Goal: Transaction & Acquisition: Download file/media

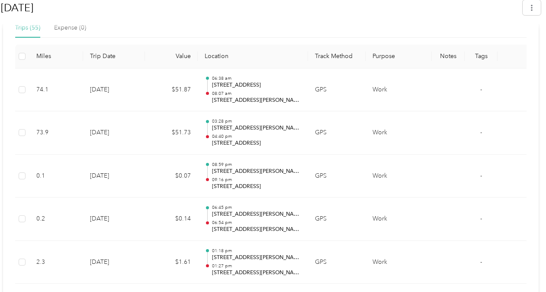
scroll to position [339, 0]
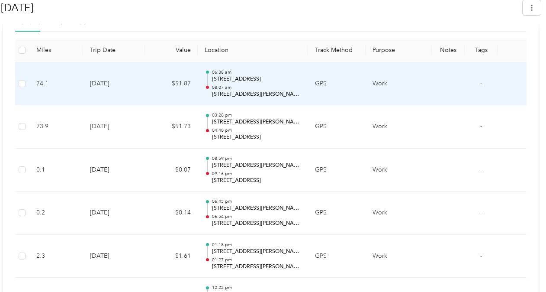
click at [240, 86] on p "08:07 am" at bounding box center [256, 87] width 89 height 6
click at [377, 84] on td "Work" at bounding box center [399, 83] width 66 height 43
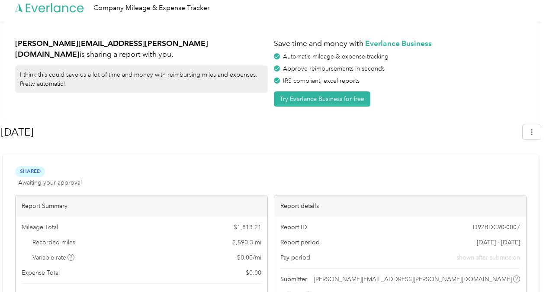
scroll to position [0, 0]
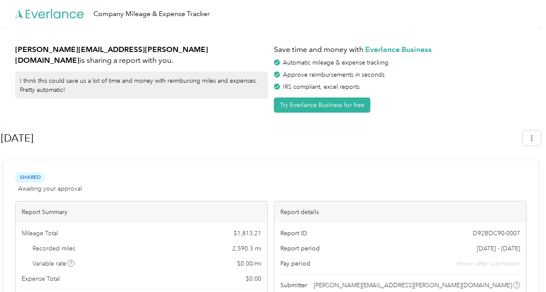
click at [535, 147] on div "Jul 2025" at bounding box center [271, 140] width 540 height 26
click at [534, 140] on icon "button" at bounding box center [532, 138] width 6 height 6
click at [502, 174] on span "Download" at bounding box center [511, 178] width 29 height 9
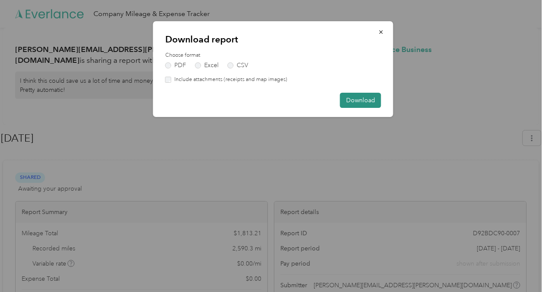
click at [367, 95] on button "Download" at bounding box center [360, 100] width 41 height 15
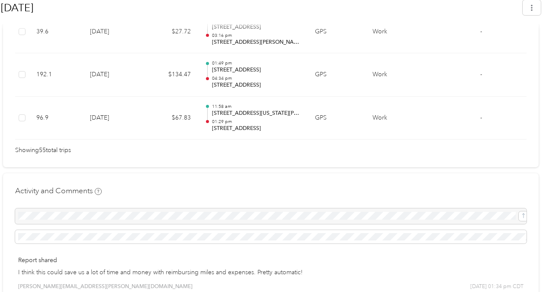
scroll to position [2692, 0]
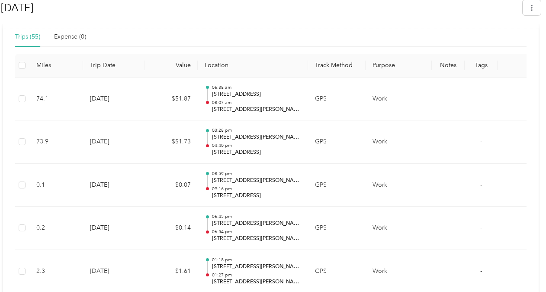
scroll to position [333, 0]
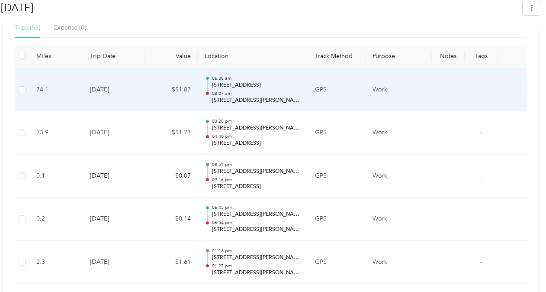
click at [225, 91] on p "08:07 am" at bounding box center [256, 93] width 89 height 6
drag, startPoint x: 225, startPoint y: 91, endPoint x: 216, endPoint y: 83, distance: 12.3
click at [216, 83] on p "[STREET_ADDRESS]" at bounding box center [256, 85] width 89 height 8
click at [235, 97] on p "7601 Gaylord Pkwy, Frisco, TX 75034, USA" at bounding box center [256, 101] width 89 height 8
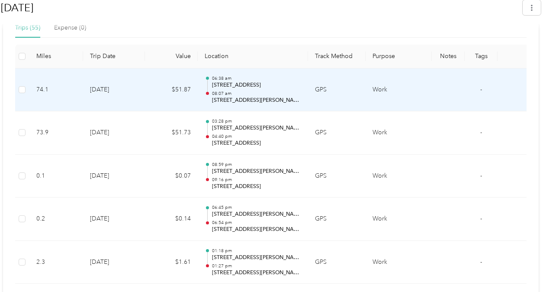
click at [235, 88] on div "06:38 am 19300 E 82, Honey Grove, TX 75446, USA 08:07 am 7601 Gaylord Pkwy, Fri…" at bounding box center [256, 89] width 89 height 29
click at [247, 93] on p "08:07 am" at bounding box center [256, 93] width 89 height 6
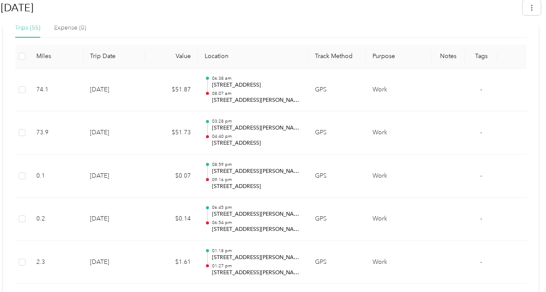
scroll to position [0, 0]
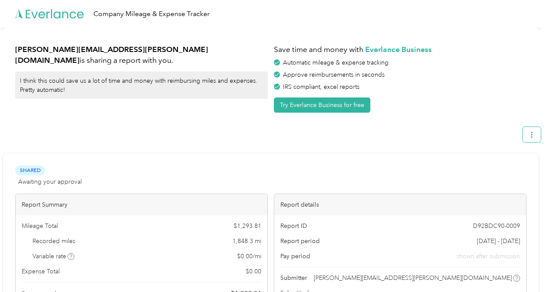
click at [535, 135] on icon "button" at bounding box center [532, 135] width 6 height 6
click at [483, 90] on div "IRS compliant, excel reports" at bounding box center [400, 86] width 253 height 9
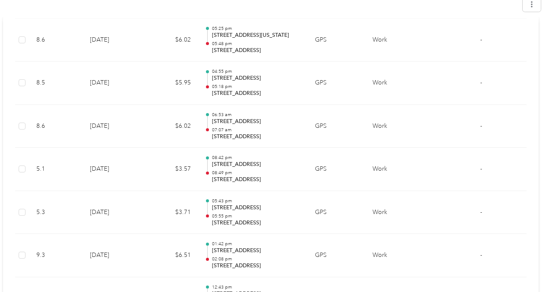
scroll to position [1151, 0]
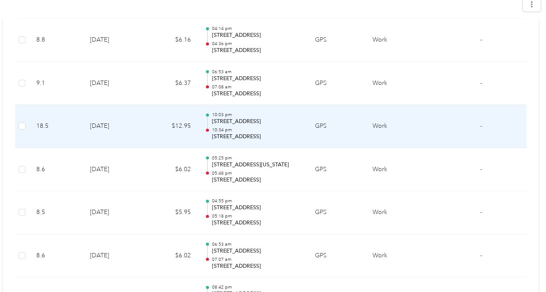
click at [216, 127] on p "10:34 pm" at bounding box center [256, 130] width 89 height 6
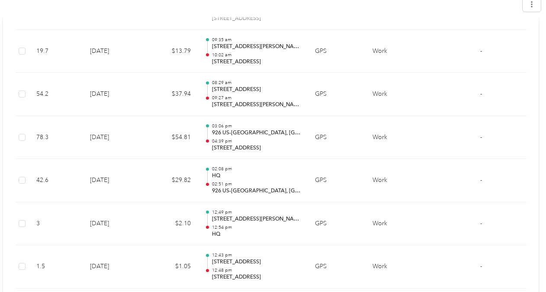
scroll to position [599, 0]
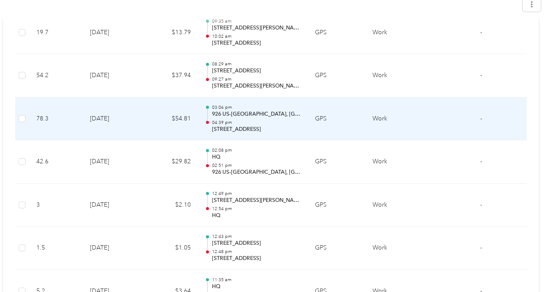
click at [249, 126] on p "19300 E 82, Honey Grove, TX 75446, USA" at bounding box center [256, 130] width 89 height 8
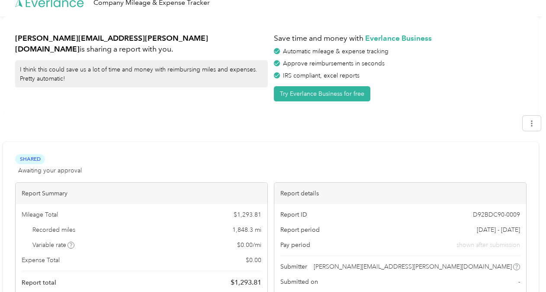
scroll to position [0, 0]
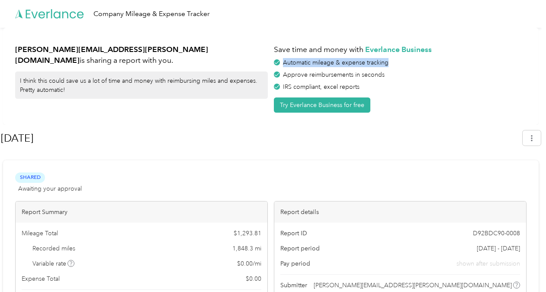
drag, startPoint x: 546, startPoint y: 34, endPoint x: 552, endPoint y: 66, distance: 32.2
click at [542, 66] on html "Company Mileage & Expense Tracker ryan.ellis@milfordonline.com is sharing a rep…" at bounding box center [271, 146] width 542 height 292
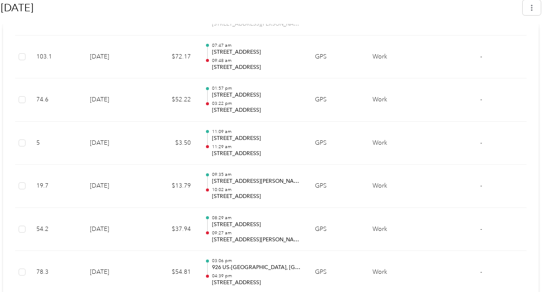
scroll to position [471, 0]
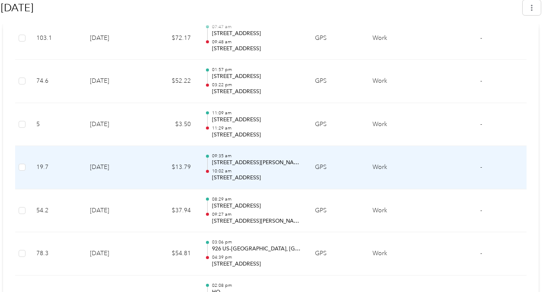
click at [288, 171] on p "10:02 am" at bounding box center [256, 171] width 89 height 6
click at [239, 168] on p "10:02 am" at bounding box center [256, 171] width 89 height 6
drag, startPoint x: 239, startPoint y: 168, endPoint x: 216, endPoint y: 162, distance: 23.2
click at [216, 162] on p "1550 Co Rd 343, Melissa, TX 75454, USA" at bounding box center [256, 163] width 89 height 8
click at [280, 177] on p "9275 TX-289, Frisco, TX 75034, USA" at bounding box center [256, 178] width 89 height 8
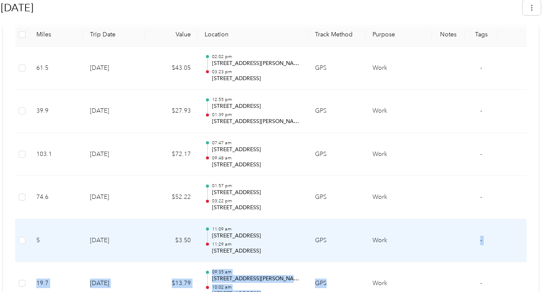
scroll to position [356, 0]
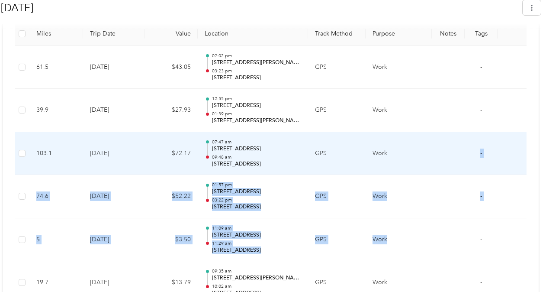
drag, startPoint x: 433, startPoint y: 291, endPoint x: 450, endPoint y: 159, distance: 132.7
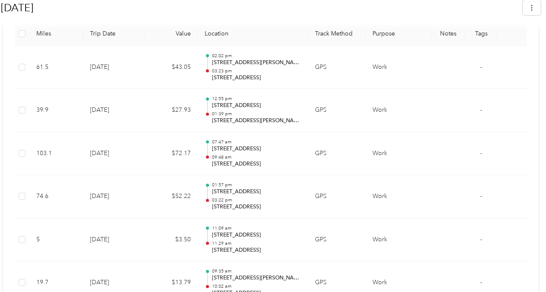
drag, startPoint x: 450, startPoint y: 159, endPoint x: 539, endPoint y: 82, distance: 117.8
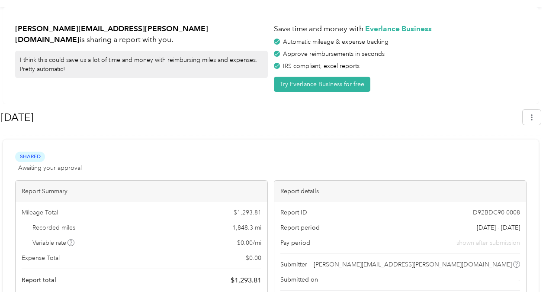
scroll to position [0, 0]
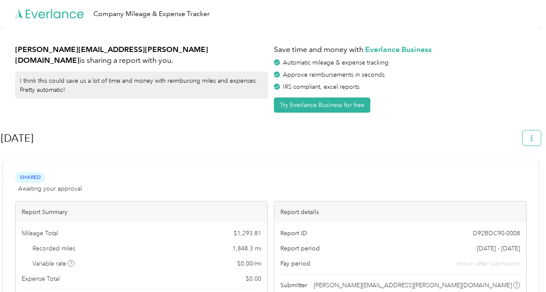
click at [540, 138] on button "button" at bounding box center [532, 137] width 18 height 15
click at [523, 174] on span "Download" at bounding box center [511, 178] width 29 height 9
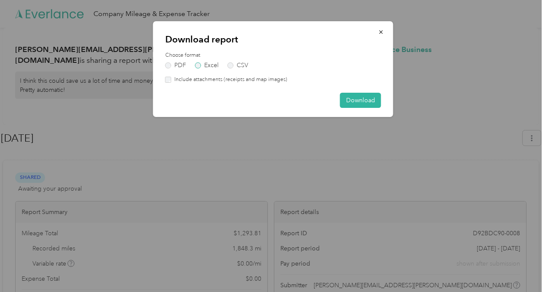
click at [198, 65] on label "Excel" at bounding box center [206, 65] width 23 height 6
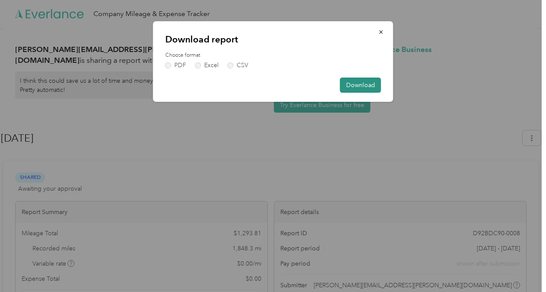
click at [358, 87] on button "Download" at bounding box center [360, 84] width 41 height 15
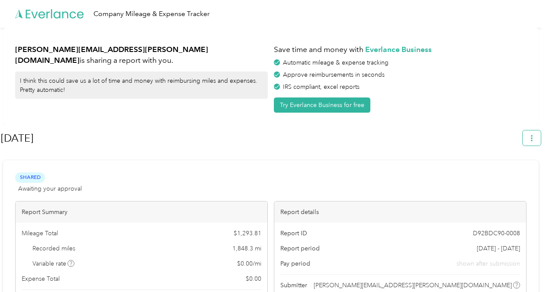
click at [535, 139] on icon "button" at bounding box center [532, 138] width 6 height 6
click at [499, 174] on span "Download" at bounding box center [511, 178] width 29 height 9
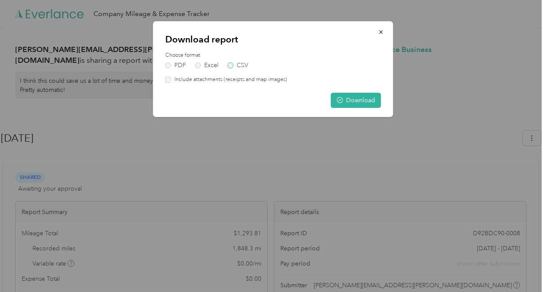
click at [231, 68] on label "CSV" at bounding box center [238, 65] width 21 height 6
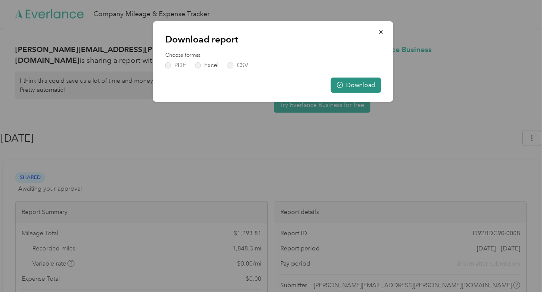
click at [355, 88] on button "Download" at bounding box center [356, 84] width 50 height 15
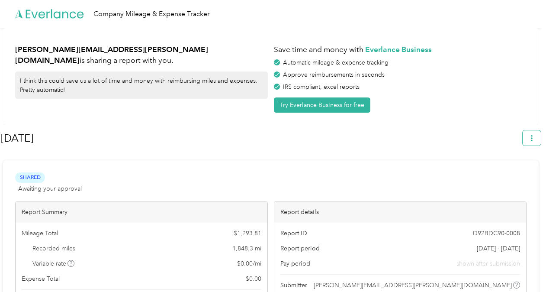
click at [535, 137] on icon "button" at bounding box center [532, 138] width 6 height 6
click at [504, 177] on li "Download" at bounding box center [512, 178] width 60 height 15
click at [501, 174] on span "Download" at bounding box center [511, 178] width 29 height 9
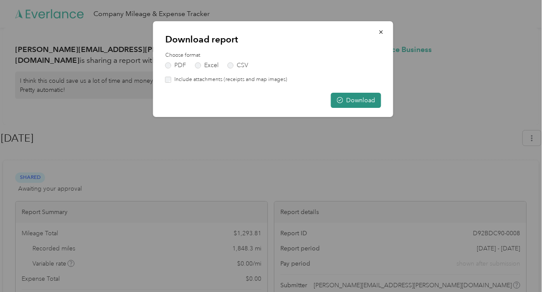
click at [354, 102] on button "Download" at bounding box center [356, 100] width 50 height 15
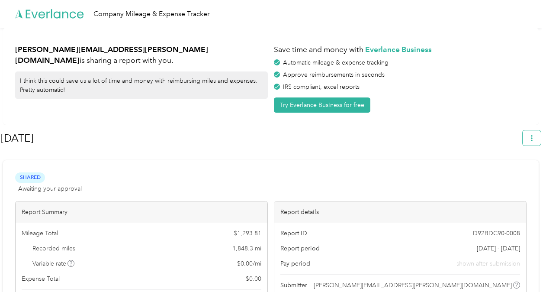
click at [535, 139] on icon "button" at bounding box center [532, 138] width 6 height 6
click at [525, 174] on span "Download" at bounding box center [511, 178] width 29 height 9
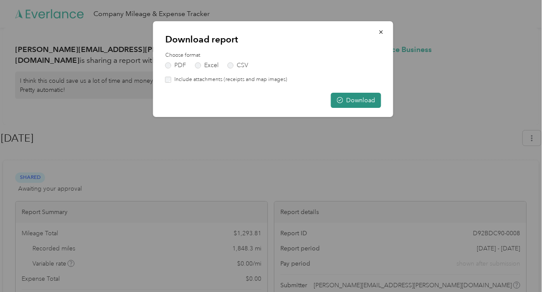
click at [356, 100] on button "Download" at bounding box center [356, 100] width 50 height 15
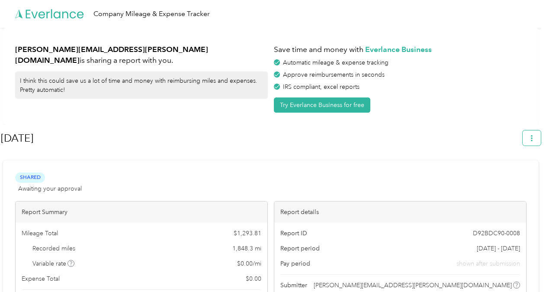
click at [532, 139] on button "button" at bounding box center [532, 137] width 18 height 15
click at [497, 174] on span "Download" at bounding box center [511, 178] width 29 height 9
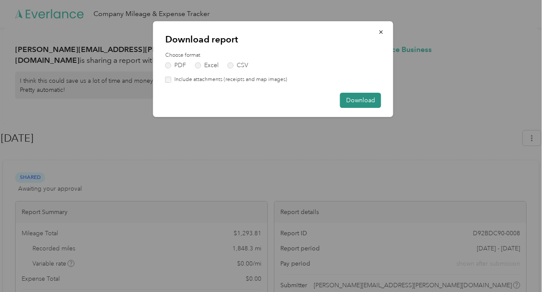
click at [351, 100] on button "Download" at bounding box center [360, 100] width 41 height 15
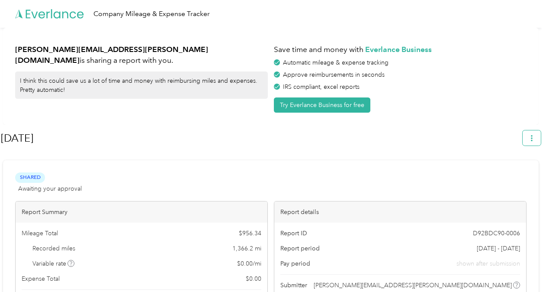
click at [541, 136] on button "button" at bounding box center [532, 137] width 18 height 15
click at [519, 174] on span "Download" at bounding box center [511, 178] width 29 height 9
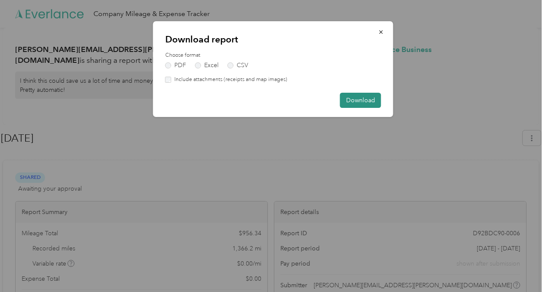
click at [364, 100] on button "Download" at bounding box center [360, 100] width 41 height 15
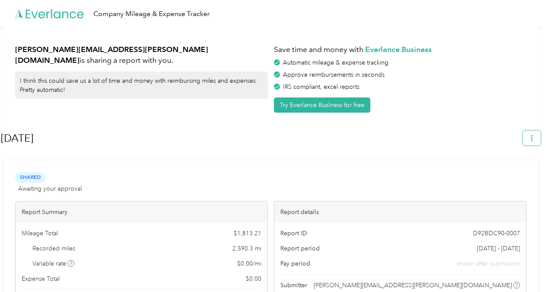
click at [537, 132] on button "button" at bounding box center [532, 137] width 18 height 15
click at [524, 174] on li "Download" at bounding box center [512, 178] width 60 height 15
click at [504, 174] on span "Download" at bounding box center [511, 178] width 29 height 9
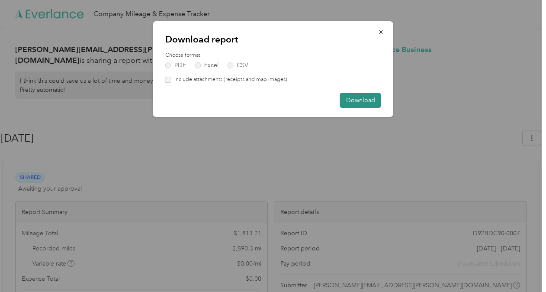
click at [368, 100] on button "Download" at bounding box center [360, 100] width 41 height 15
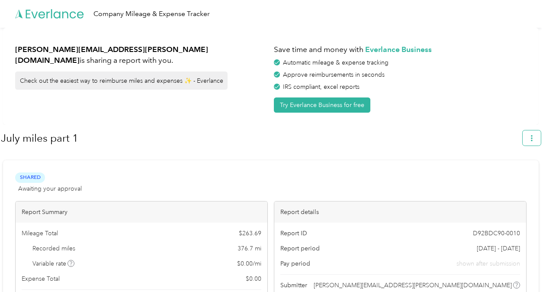
click at [532, 139] on button "button" at bounding box center [532, 137] width 18 height 15
click at [509, 174] on span "Download" at bounding box center [511, 178] width 29 height 9
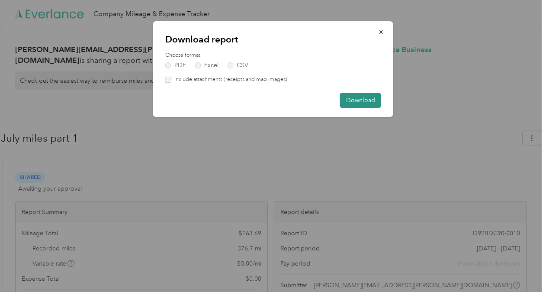
click at [351, 105] on button "Download" at bounding box center [360, 100] width 41 height 15
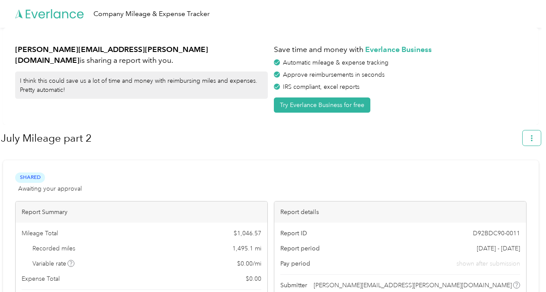
click at [535, 139] on icon "button" at bounding box center [532, 138] width 6 height 6
click at [505, 174] on span "Download" at bounding box center [511, 178] width 29 height 9
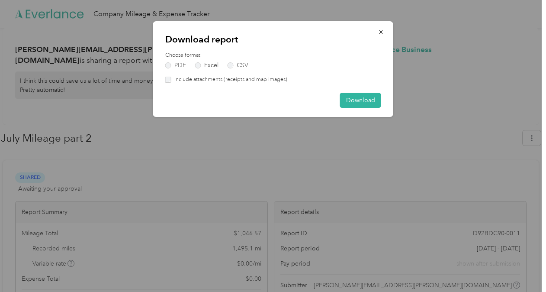
click at [168, 83] on div "Include attachments (receipts and map images)" at bounding box center [273, 80] width 216 height 8
click at [365, 103] on button "Download" at bounding box center [360, 100] width 41 height 15
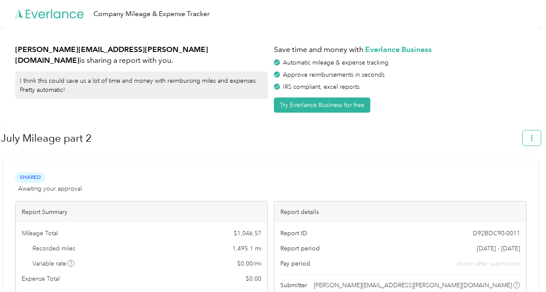
click at [539, 140] on button "button" at bounding box center [532, 137] width 18 height 15
click at [521, 174] on span "Download" at bounding box center [511, 178] width 29 height 9
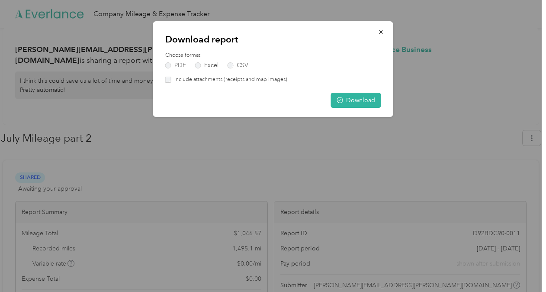
click at [171, 81] on label "Include attachments (receipts and map images)" at bounding box center [229, 80] width 116 height 8
click at [360, 103] on button "Download" at bounding box center [356, 100] width 50 height 15
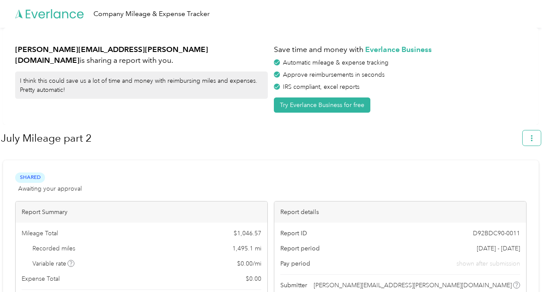
click at [541, 135] on button "button" at bounding box center [532, 137] width 18 height 15
click at [499, 174] on span "Download" at bounding box center [511, 178] width 29 height 9
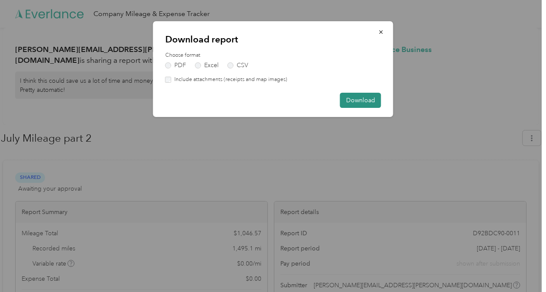
click at [363, 100] on button "Download" at bounding box center [360, 100] width 41 height 15
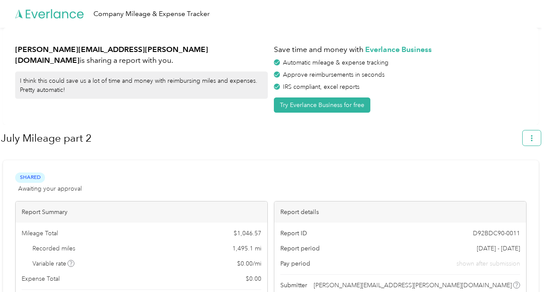
click at [533, 140] on icon "button" at bounding box center [532, 138] width 2 height 6
click at [504, 174] on span "Download" at bounding box center [511, 178] width 29 height 9
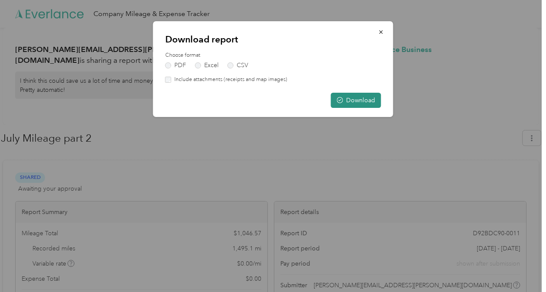
click at [350, 100] on button "Download" at bounding box center [356, 100] width 50 height 15
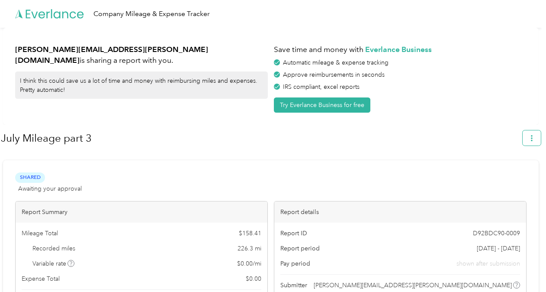
click at [535, 135] on icon "button" at bounding box center [532, 138] width 6 height 6
click at [512, 174] on span "Download" at bounding box center [511, 178] width 29 height 9
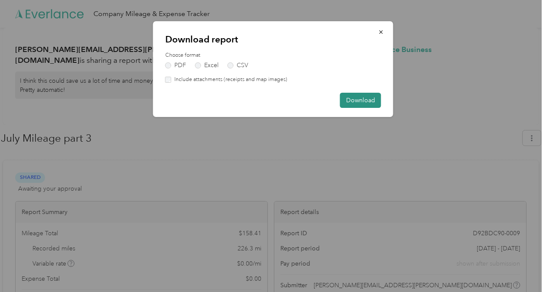
click at [351, 101] on button "Download" at bounding box center [360, 100] width 41 height 15
